Goal: Find specific page/section: Find specific page/section

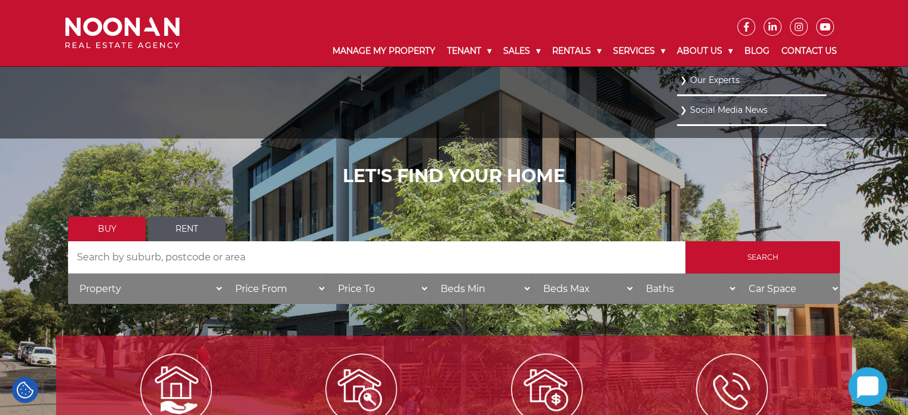
click at [712, 78] on link "Our Experts" at bounding box center [751, 80] width 143 height 16
click at [682, 78] on link "Our Experts" at bounding box center [751, 80] width 143 height 16
click at [677, 78] on li "Our Experts" at bounding box center [751, 81] width 149 height 30
click at [712, 78] on link "Our Experts" at bounding box center [751, 80] width 143 height 16
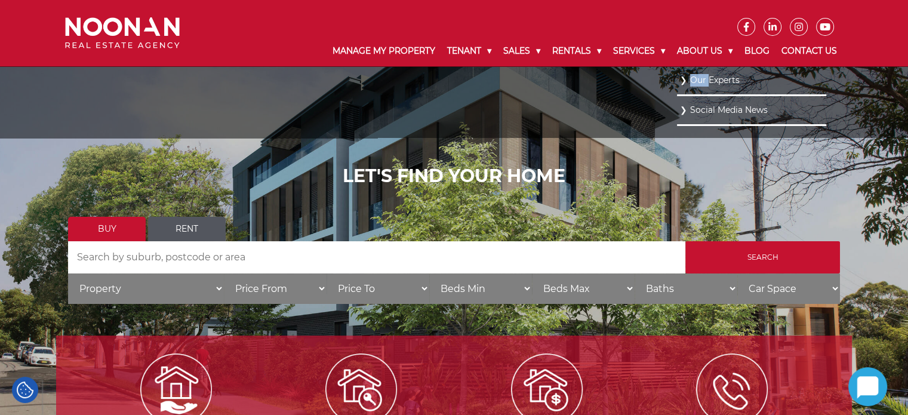
click at [712, 78] on link "Our Experts" at bounding box center [751, 80] width 143 height 16
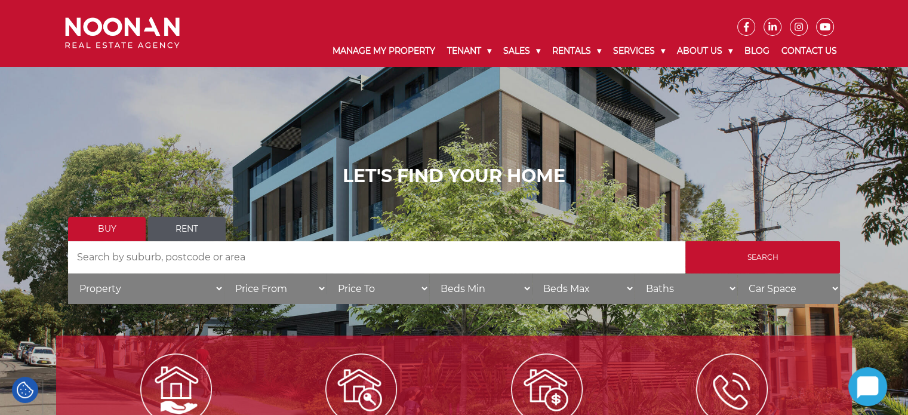
drag, startPoint x: 712, startPoint y: 78, endPoint x: 626, endPoint y: 214, distance: 160.7
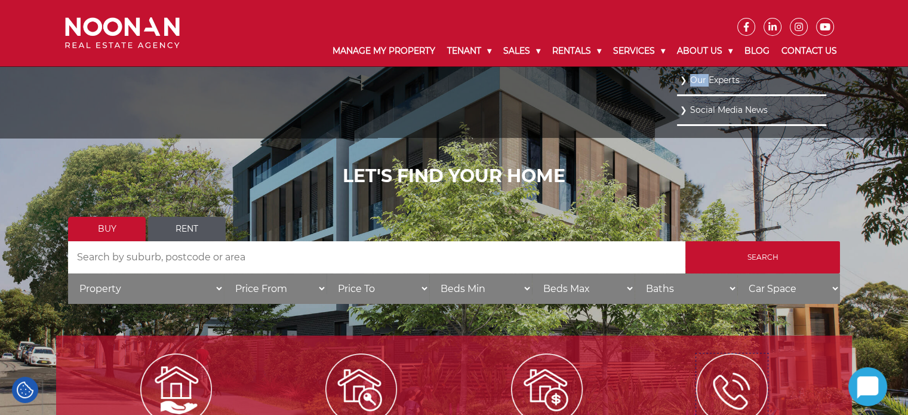
scroll to position [45, 0]
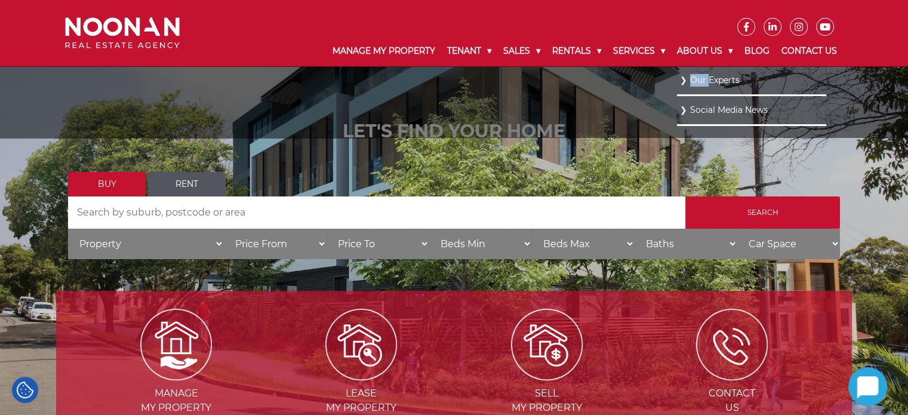
click at [766, 78] on link "Our Experts" at bounding box center [751, 80] width 143 height 16
click at [743, 77] on link "Our Experts" at bounding box center [751, 80] width 143 height 16
drag, startPoint x: 743, startPoint y: 77, endPoint x: 681, endPoint y: 78, distance: 62.1
click at [681, 78] on link "Our Experts" at bounding box center [751, 80] width 143 height 16
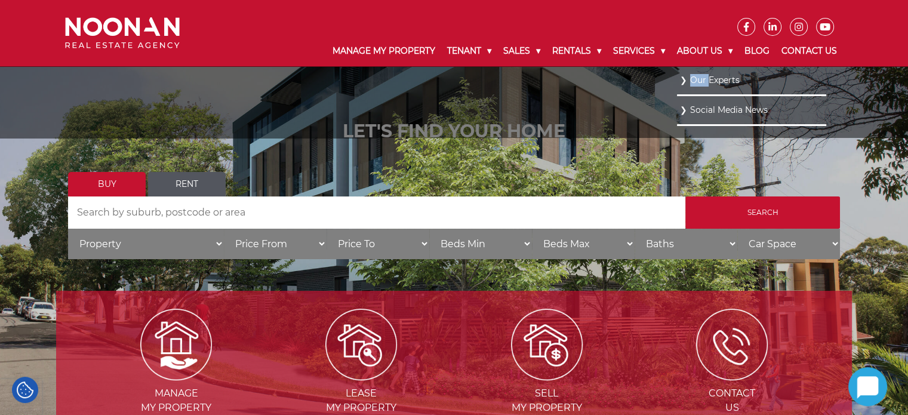
click at [681, 78] on link "Our Experts" at bounding box center [751, 80] width 143 height 16
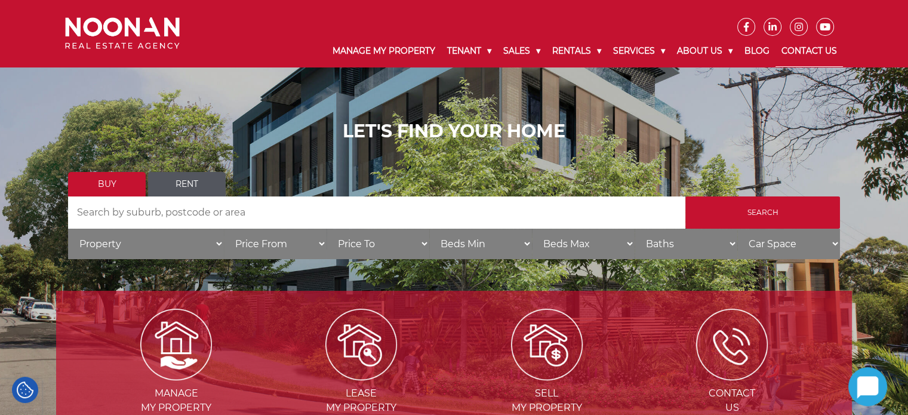
click at [805, 48] on link "Contact Us" at bounding box center [809, 51] width 67 height 31
click at [798, 51] on link "Contact Us" at bounding box center [809, 51] width 67 height 31
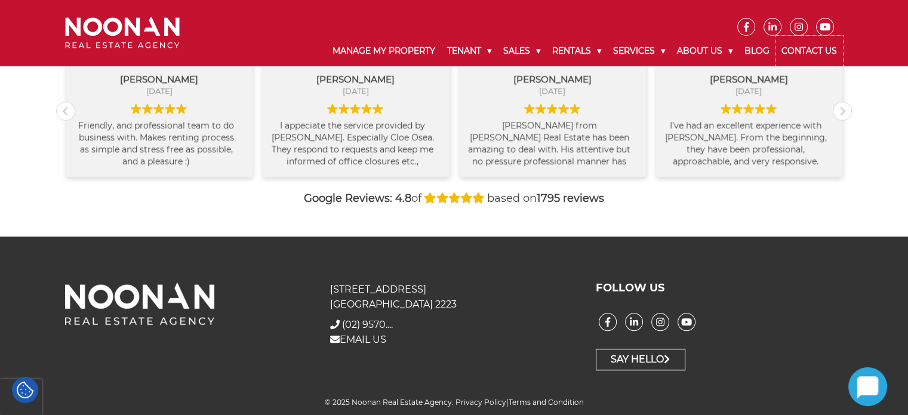
scroll to position [1285, 0]
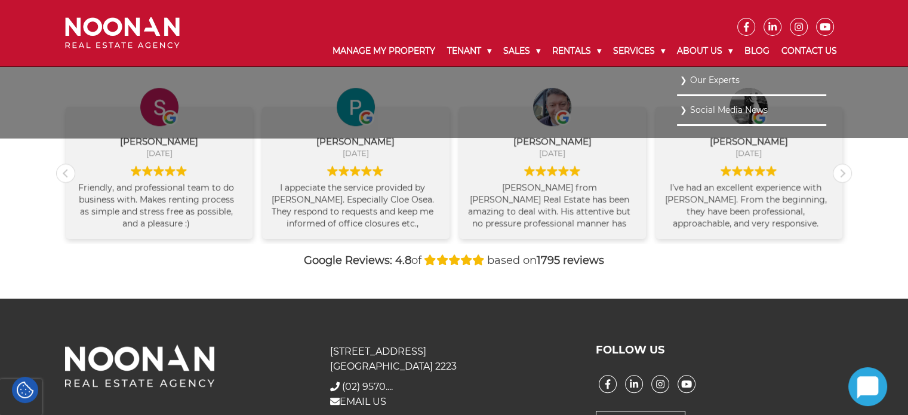
click at [711, 80] on link "Our Experts" at bounding box center [751, 80] width 143 height 16
